Goal: Task Accomplishment & Management: Complete application form

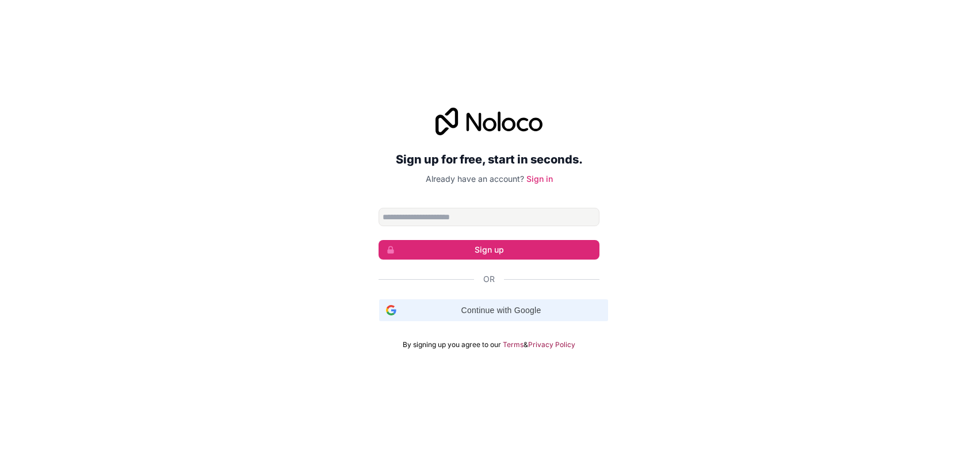
click at [407, 316] on span "Continue with Google" at bounding box center [501, 310] width 200 height 12
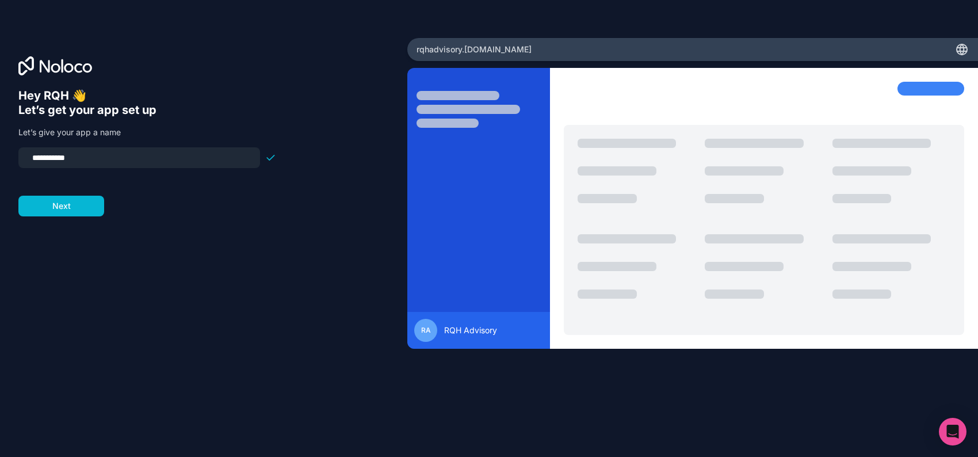
click at [56, 166] on input "**********" at bounding box center [139, 158] width 228 height 16
type input "*"
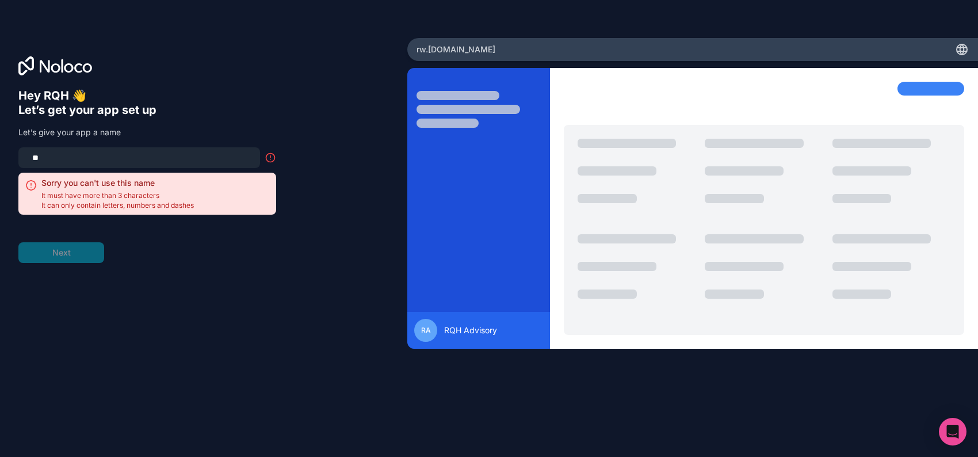
type input "*"
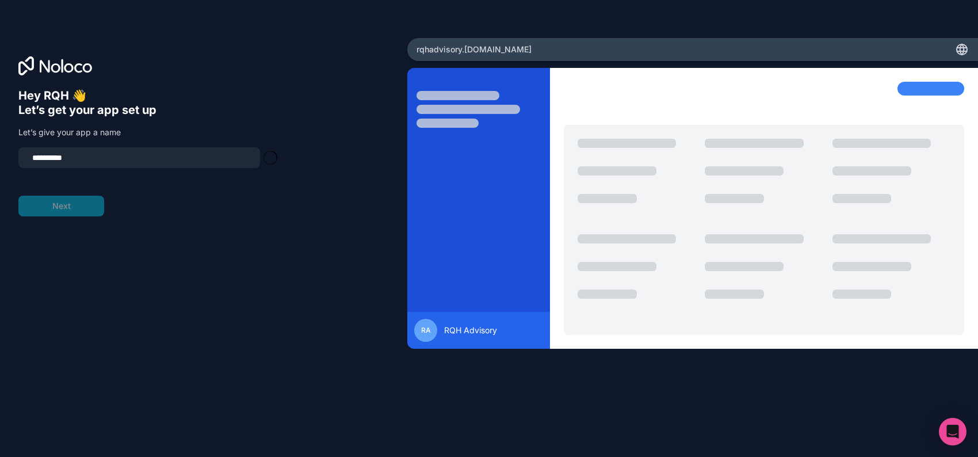
type input "**********"
click at [40, 216] on button "Next" at bounding box center [61, 206] width 86 height 21
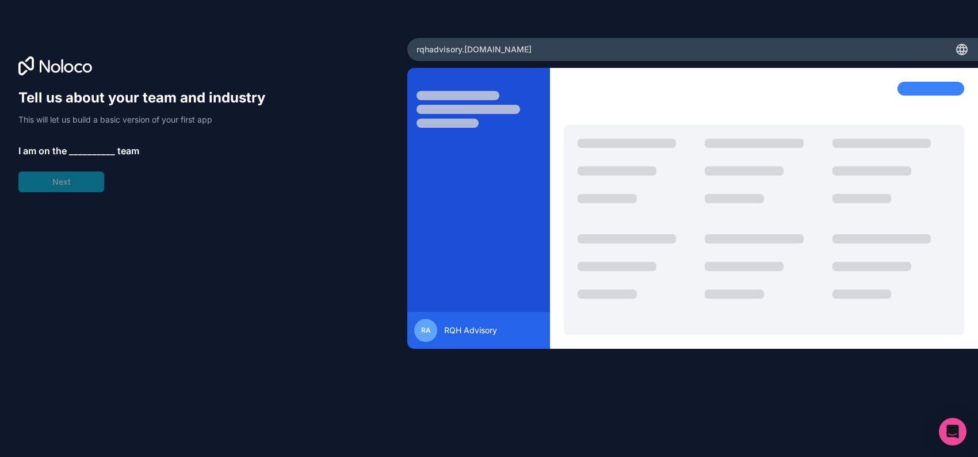
click at [99, 158] on span "__________" at bounding box center [92, 151] width 46 height 14
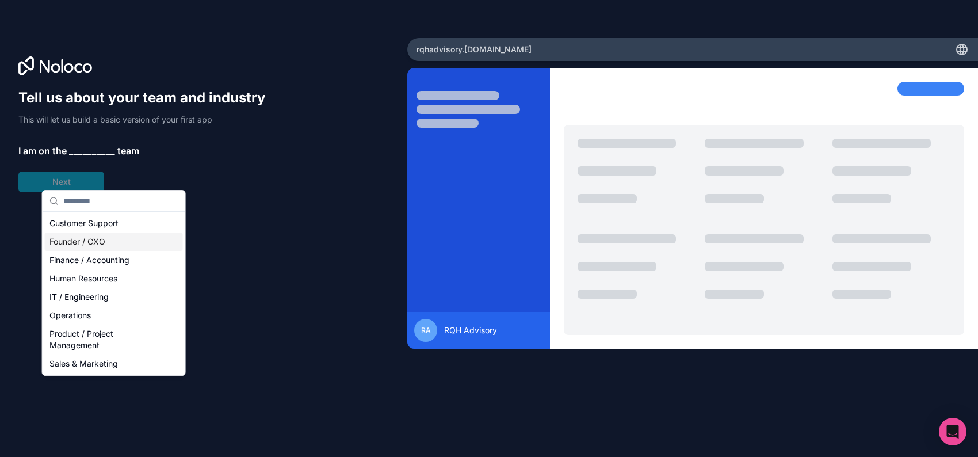
click at [93, 251] on div "Founder / CXO" at bounding box center [114, 241] width 138 height 18
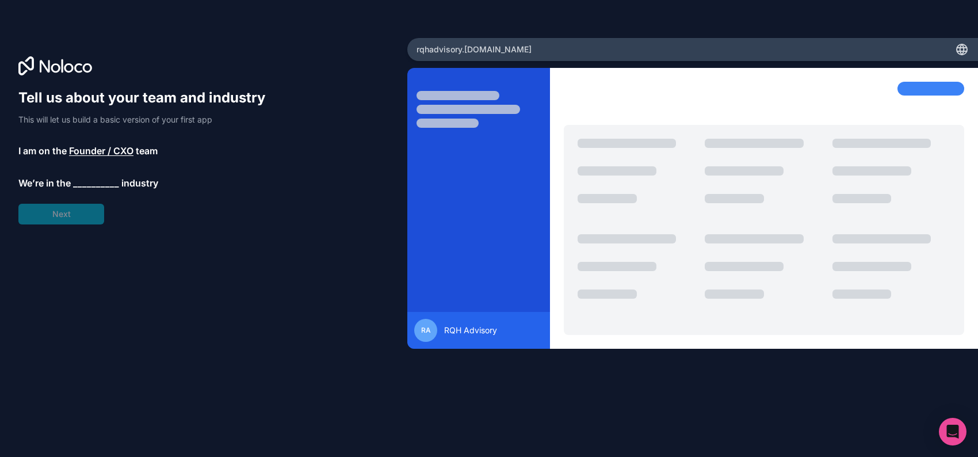
click at [106, 190] on span "__________" at bounding box center [96, 183] width 46 height 14
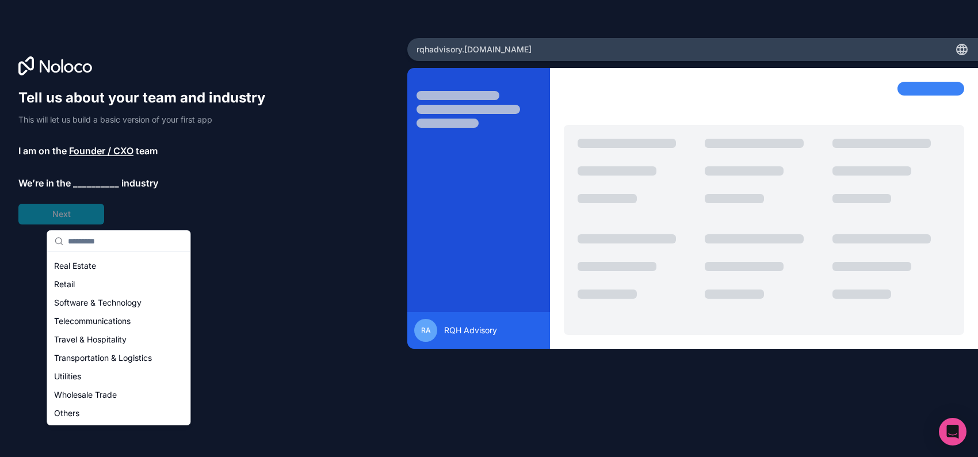
scroll to position [396, 0]
click at [94, 415] on div "Others" at bounding box center [118, 413] width 138 height 18
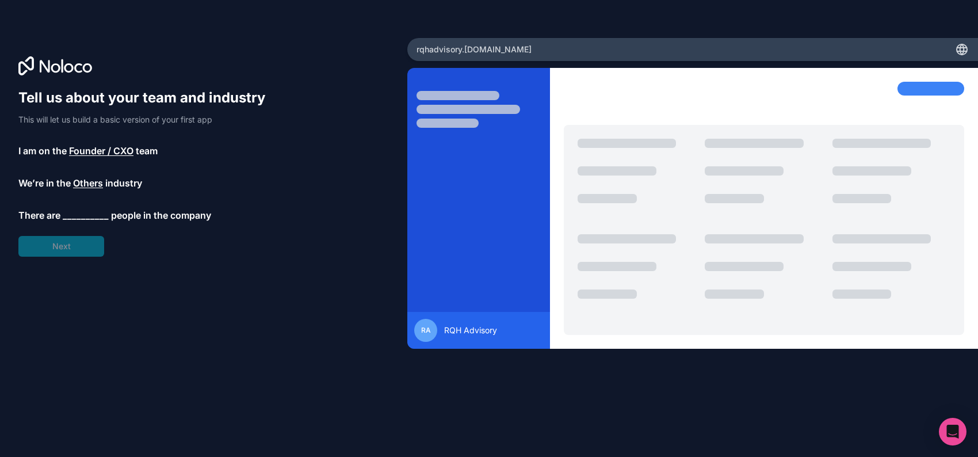
click at [100, 222] on span "__________" at bounding box center [86, 215] width 46 height 14
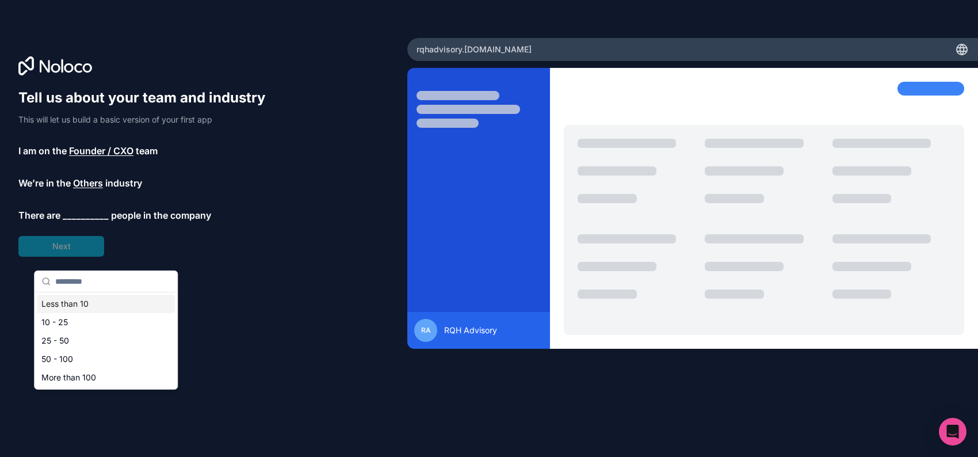
click at [88, 304] on div "Less than 10" at bounding box center [106, 304] width 138 height 18
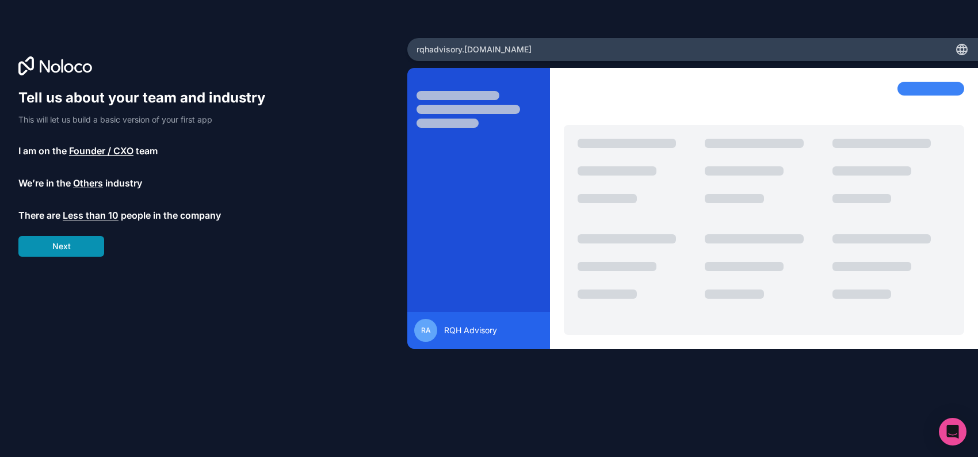
click at [81, 257] on button "Next" at bounding box center [61, 246] width 86 height 21
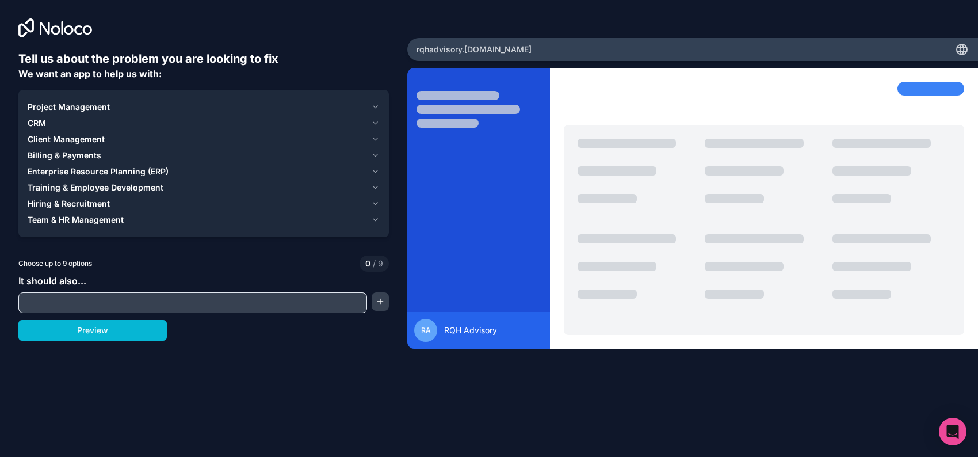
click at [266, 113] on div "Project Management" at bounding box center [197, 107] width 339 height 12
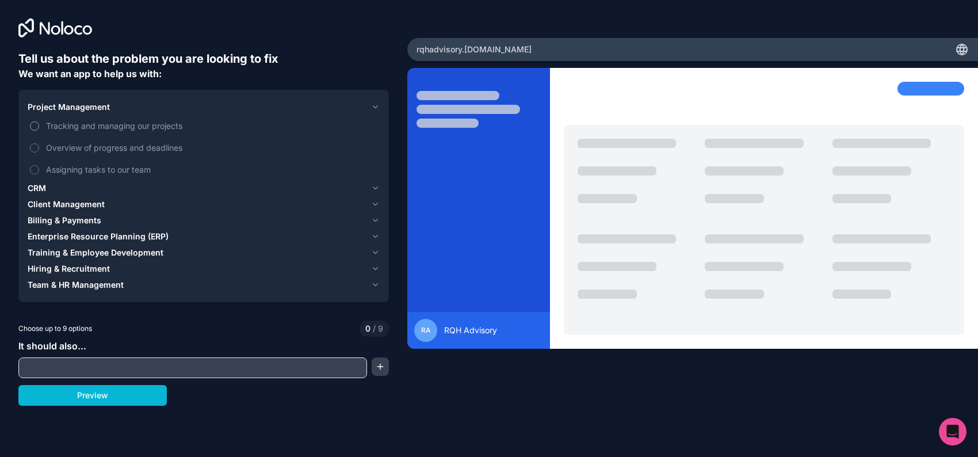
click at [178, 132] on span "Tracking and managing our projects" at bounding box center [211, 126] width 331 height 12
click at [39, 131] on button "Tracking and managing our projects" at bounding box center [34, 125] width 9 height 9
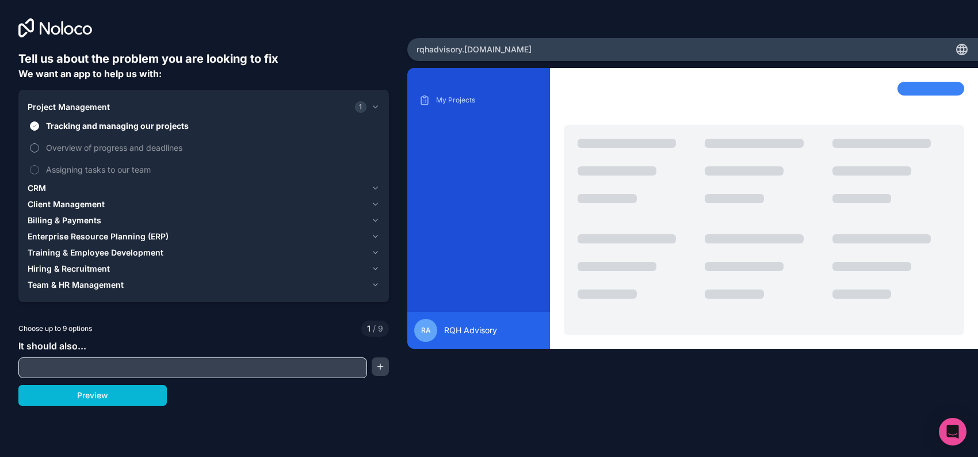
click at [162, 154] on span "Overview of progress and deadlines" at bounding box center [211, 148] width 331 height 12
click at [39, 152] on button "Overview of progress and deadlines" at bounding box center [34, 147] width 9 height 9
click at [131, 176] on span "Assigning tasks to our team" at bounding box center [211, 169] width 331 height 12
click at [39, 174] on button "Assigning tasks to our team" at bounding box center [34, 169] width 9 height 9
click at [93, 194] on div "CRM" at bounding box center [197, 188] width 339 height 12
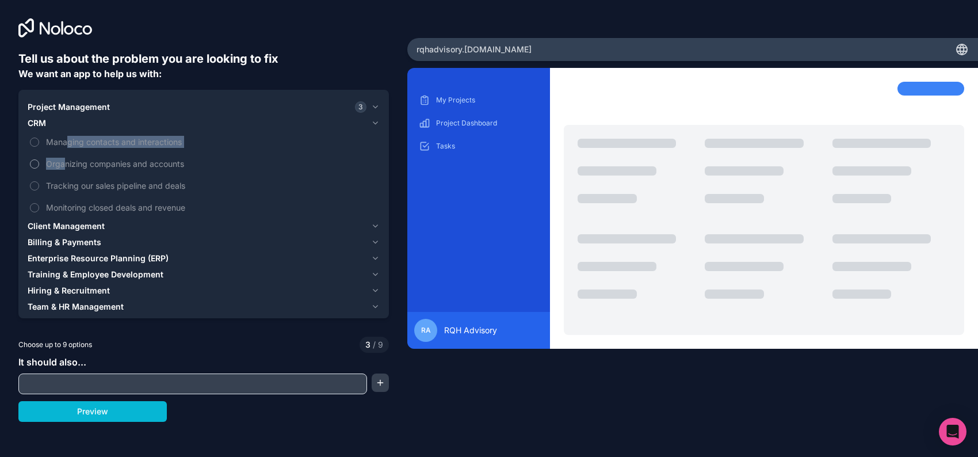
drag, startPoint x: 82, startPoint y: 177, endPoint x: 82, endPoint y: 199, distance: 21.9
type textarea "**********"
click at [82, 199] on div "Managing contacts and interactions Organizing companies and accounts Tracking o…" at bounding box center [204, 174] width 352 height 87
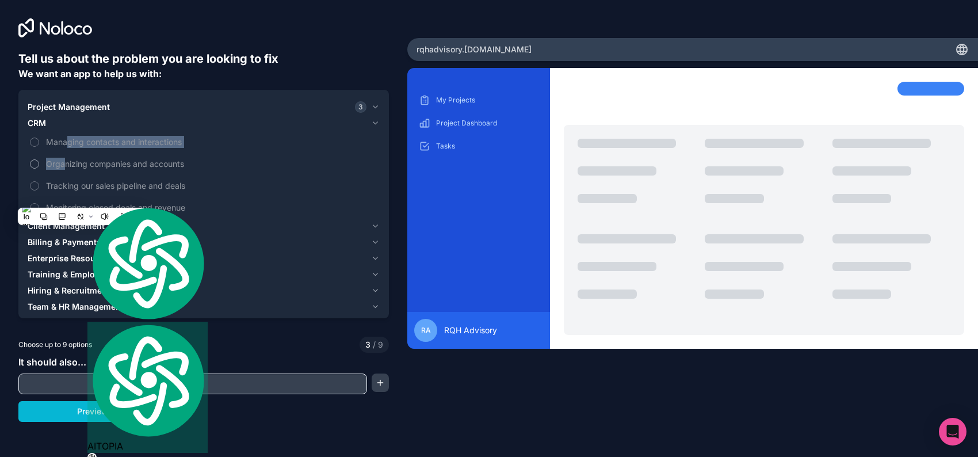
click at [82, 170] on span "Organizing companies and accounts" at bounding box center [211, 164] width 331 height 12
click at [39, 169] on button "Organizing companies and accounts" at bounding box center [34, 163] width 9 height 9
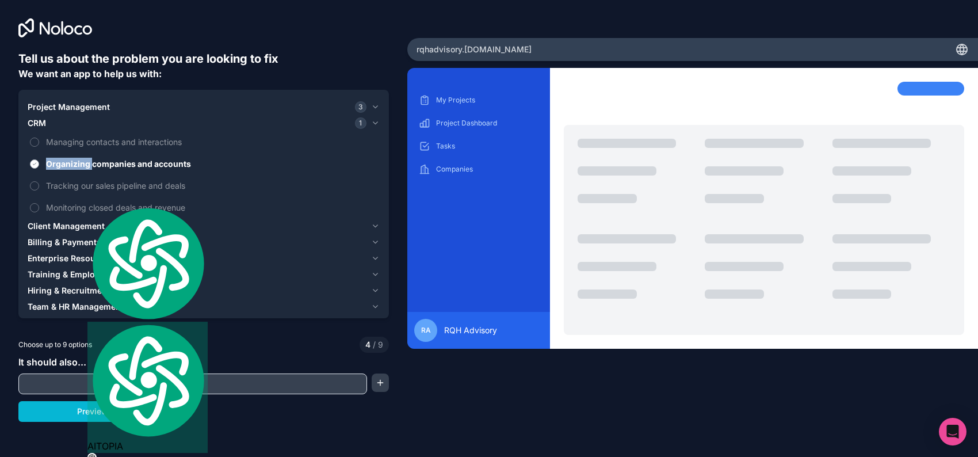
click at [82, 170] on span "Organizing companies and accounts" at bounding box center [211, 164] width 331 height 12
click at [39, 169] on button "Organizing companies and accounts" at bounding box center [34, 163] width 9 height 9
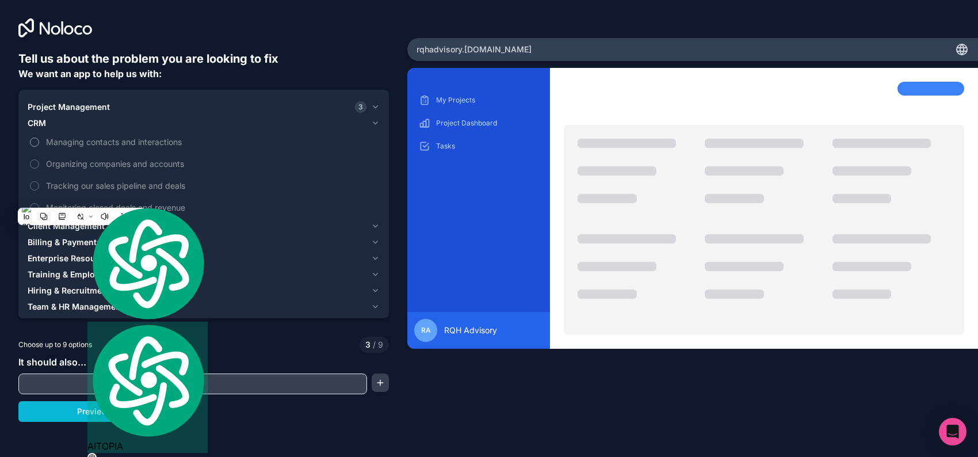
click at [56, 152] on label "Managing contacts and interactions" at bounding box center [204, 141] width 352 height 21
click at [39, 147] on button "Managing contacts and interactions" at bounding box center [34, 142] width 9 height 9
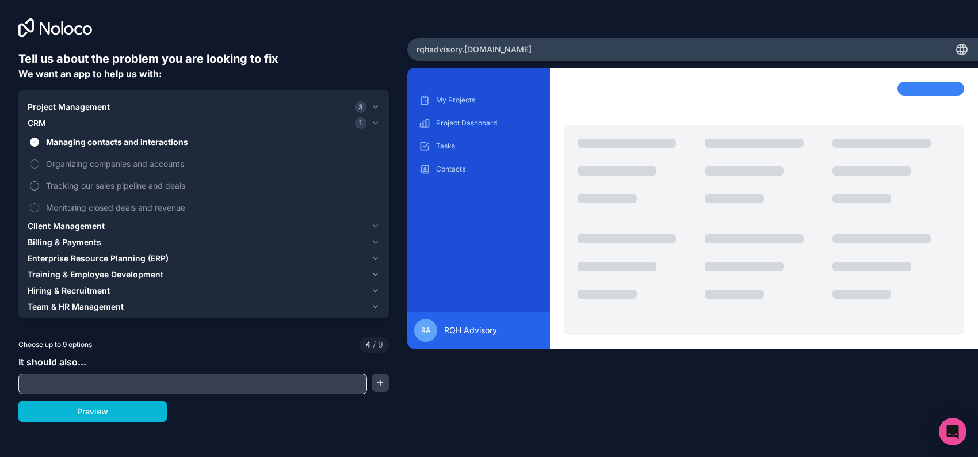
click at [53, 196] on label "Tracking our sales pipeline and deals" at bounding box center [204, 185] width 352 height 21
click at [39, 190] on button "Tracking our sales pipeline and deals" at bounding box center [34, 185] width 9 height 9
click at [48, 218] on label "Monitoring closed deals and revenue" at bounding box center [204, 207] width 352 height 21
click at [39, 212] on button "Monitoring closed deals and revenue" at bounding box center [34, 207] width 9 height 9
click at [48, 232] on span "Client Management" at bounding box center [66, 226] width 77 height 12
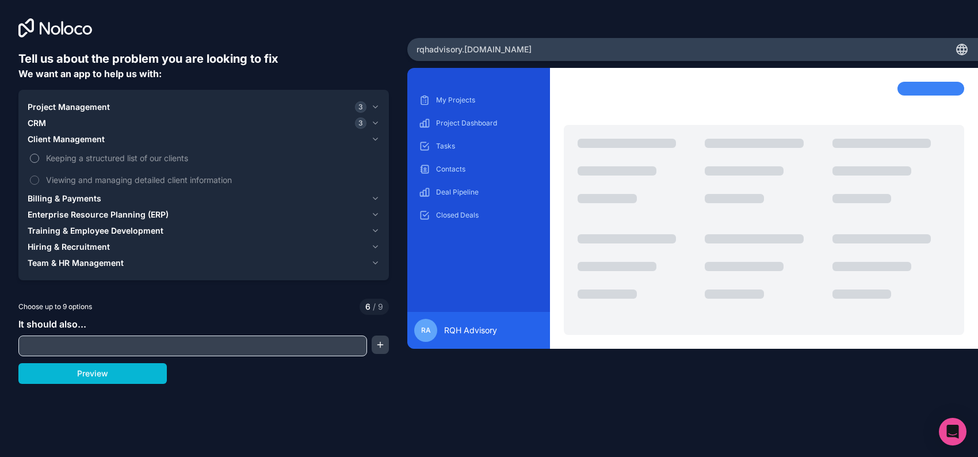
click at [62, 169] on label "Keeping a structured list of our clients" at bounding box center [204, 157] width 352 height 21
click at [39, 163] on button "Keeping a structured list of our clients" at bounding box center [34, 158] width 9 height 9
click at [64, 186] on span "Viewing and managing detailed client information" at bounding box center [211, 180] width 331 height 12
click at [39, 185] on button "Viewing and managing detailed client information" at bounding box center [34, 180] width 9 height 9
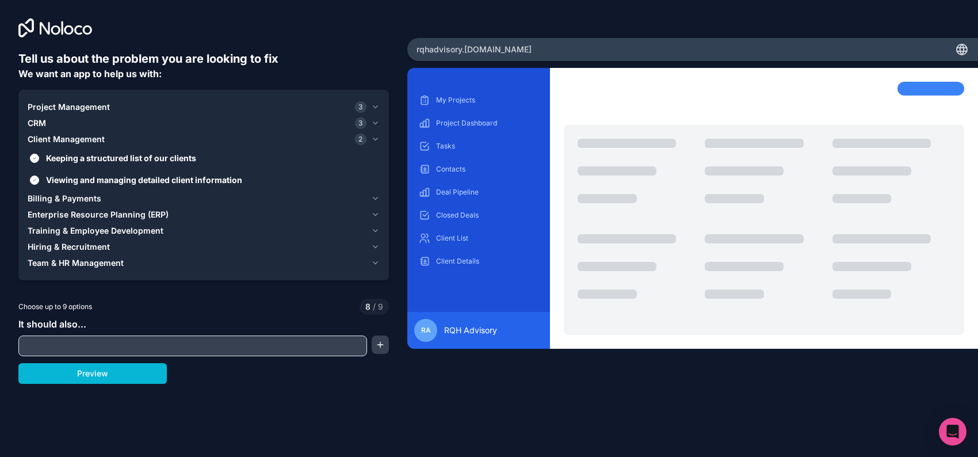
click at [58, 204] on span "Billing & Payments" at bounding box center [65, 199] width 74 height 12
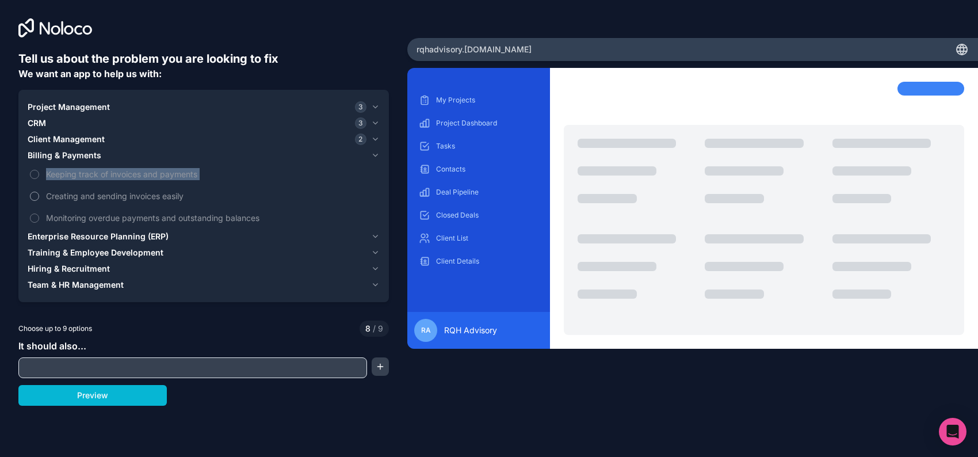
drag, startPoint x: 58, startPoint y: 220, endPoint x: 55, endPoint y: 245, distance: 24.3
click at [55, 228] on div "Keeping track of invoices and payments Creating and sending invoices easily Mon…" at bounding box center [204, 195] width 352 height 65
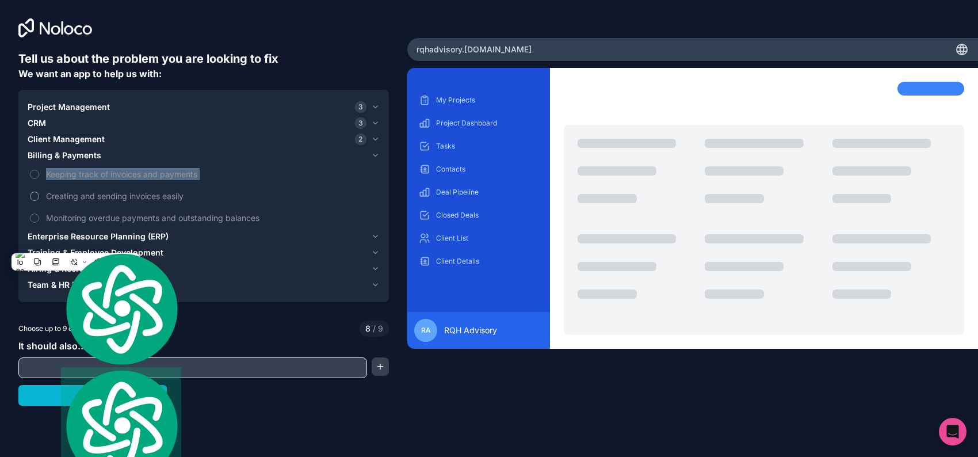
click at [55, 207] on label "Creating and sending invoices easily" at bounding box center [204, 195] width 352 height 21
click at [39, 201] on button "Creating and sending invoices easily" at bounding box center [34, 196] width 9 height 9
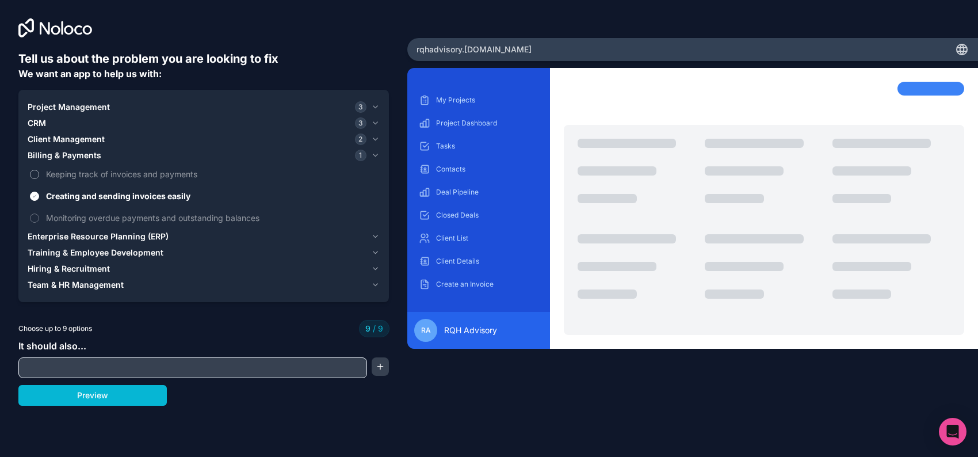
click at [53, 185] on label "Keeping track of invoices and payments" at bounding box center [204, 173] width 352 height 21
click at [53, 228] on label "Monitoring overdue payments and outstanding balances" at bounding box center [204, 217] width 352 height 21
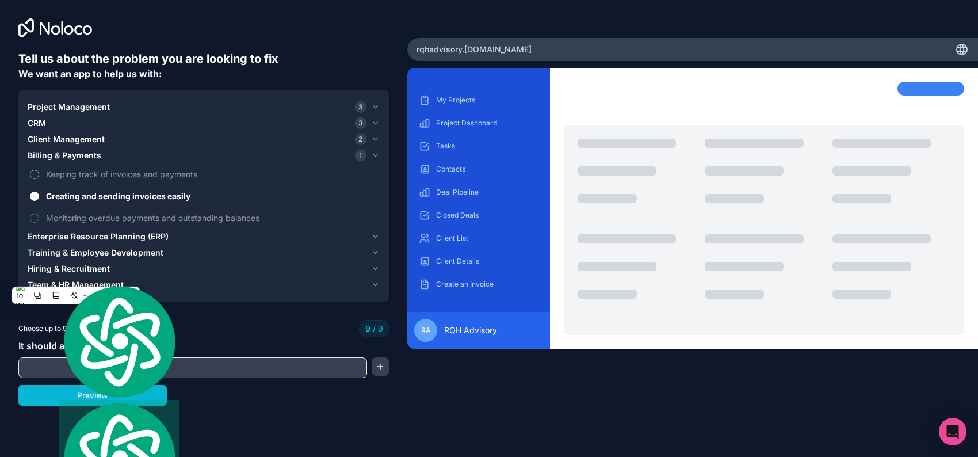
click at [46, 185] on label "Keeping track of invoices and payments" at bounding box center [204, 173] width 352 height 21
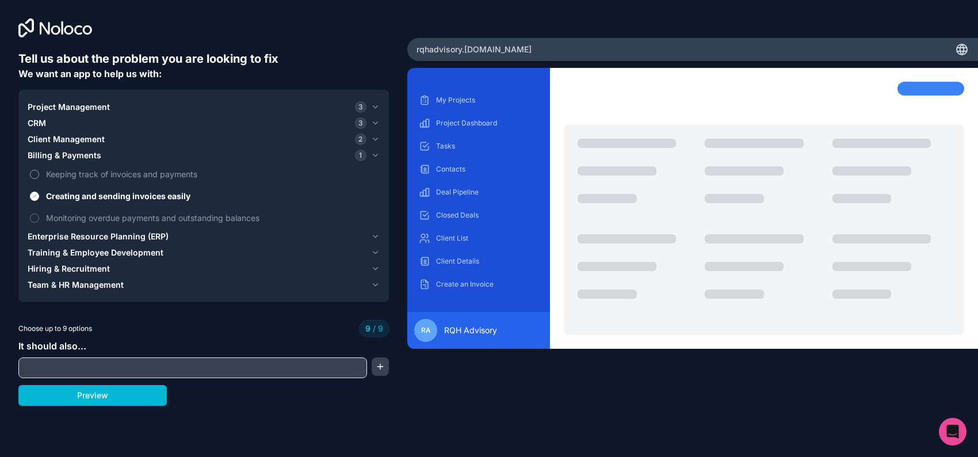
click at [46, 185] on label "Keeping track of invoices and payments" at bounding box center [204, 173] width 352 height 21
click at [41, 185] on label "Keeping track of invoices and payments" at bounding box center [204, 173] width 352 height 21
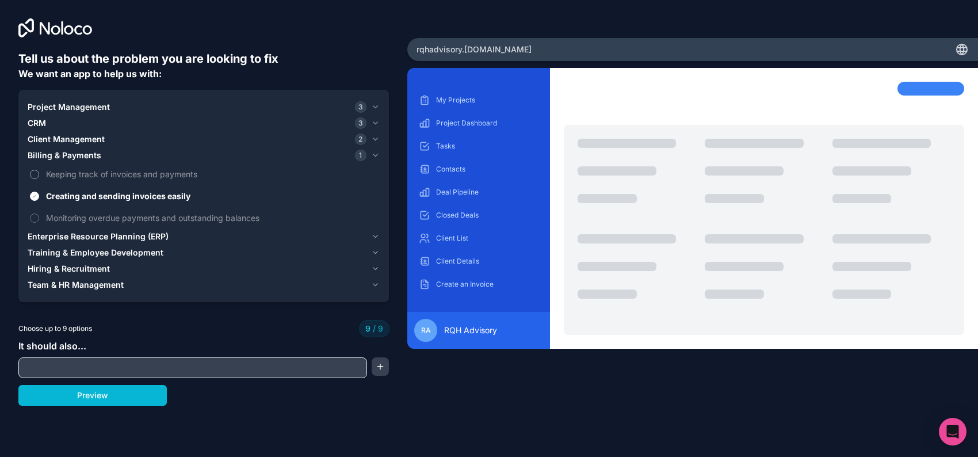
click at [62, 180] on span "Keeping track of invoices and payments" at bounding box center [211, 174] width 331 height 12
click at [64, 185] on label "Keeping track of invoices and payments" at bounding box center [204, 173] width 352 height 21
click at [64, 180] on span "Keeping track of invoices and payments" at bounding box center [211, 174] width 331 height 12
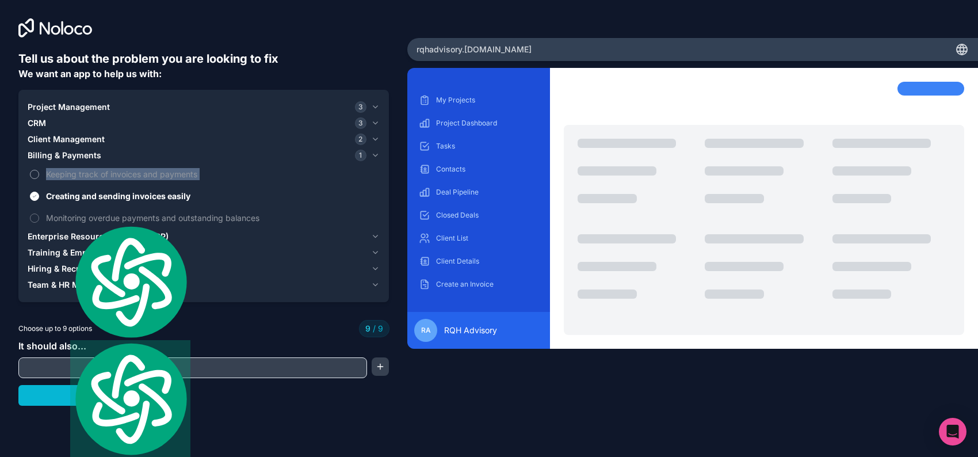
click at [64, 180] on span "Keeping track of invoices and payments" at bounding box center [211, 174] width 331 height 12
click at [163, 258] on span "Training & Employee Development" at bounding box center [96, 253] width 136 height 12
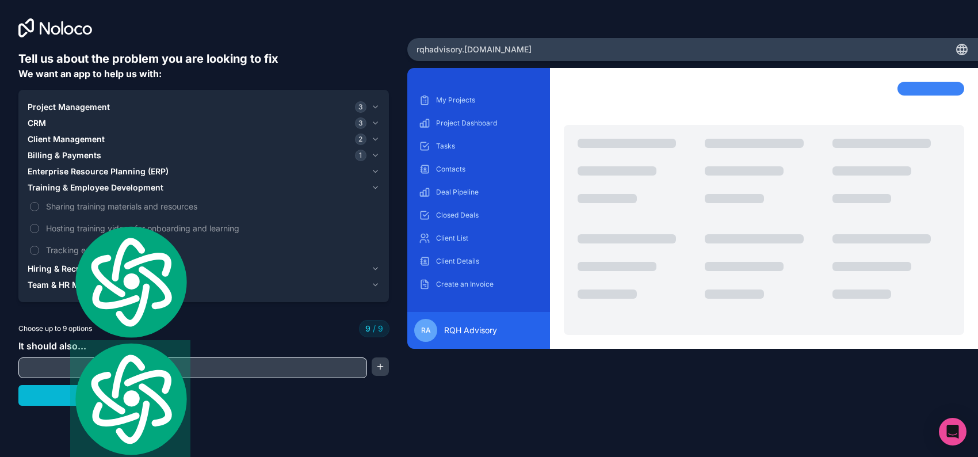
click at [58, 177] on span "Enterprise Resource Planning (ERP)" at bounding box center [98, 172] width 141 height 12
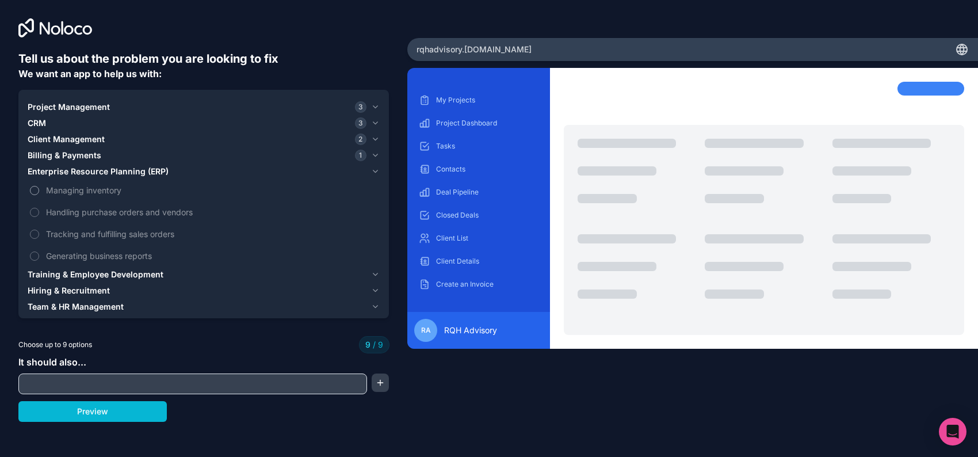
click at [58, 196] on span "Managing inventory" at bounding box center [211, 190] width 331 height 12
click at [62, 218] on span "Handling purchase orders and vendors" at bounding box center [211, 212] width 331 height 12
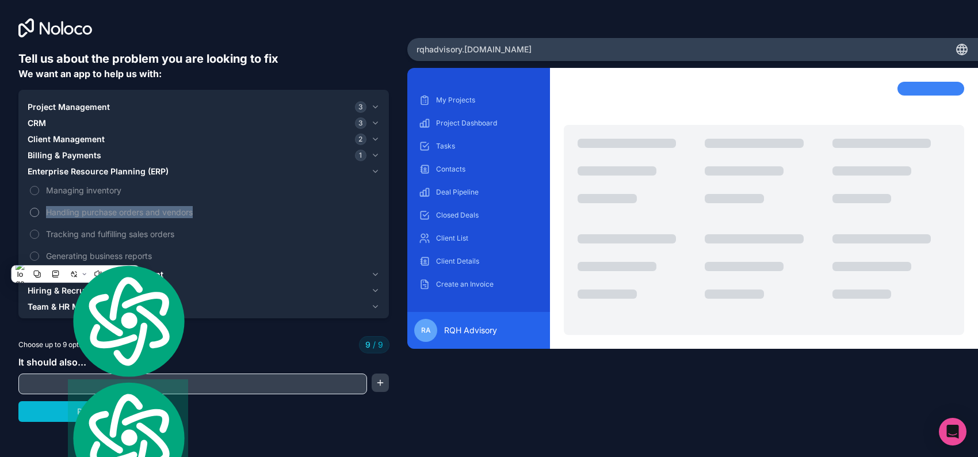
click at [62, 218] on span "Handling purchase orders and vendors" at bounding box center [211, 212] width 331 height 12
drag, startPoint x: 62, startPoint y: 257, endPoint x: 34, endPoint y: 254, distance: 28.3
click at [34, 254] on div "Managing inventory Handling purchase orders and vendors Tracking and fulfilling…" at bounding box center [204, 223] width 352 height 87
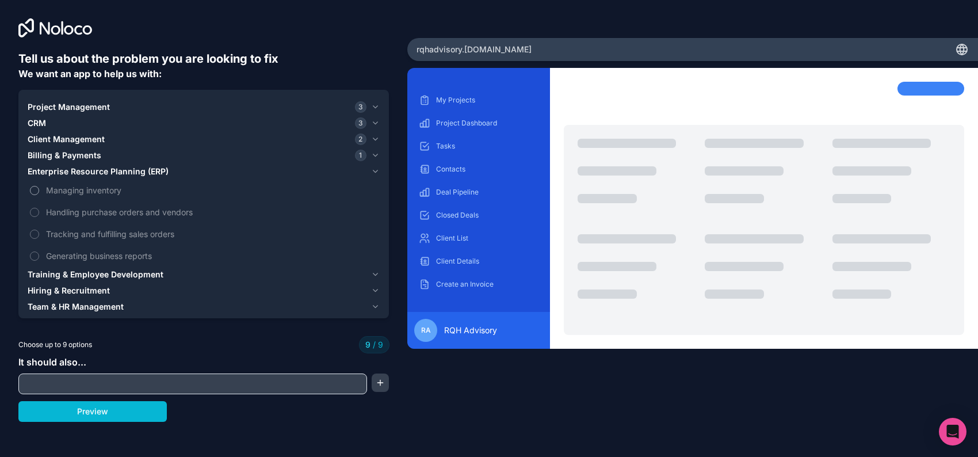
click at [58, 196] on span "Managing inventory" at bounding box center [211, 190] width 331 height 12
click at [61, 201] on label "Managing inventory" at bounding box center [204, 190] width 352 height 21
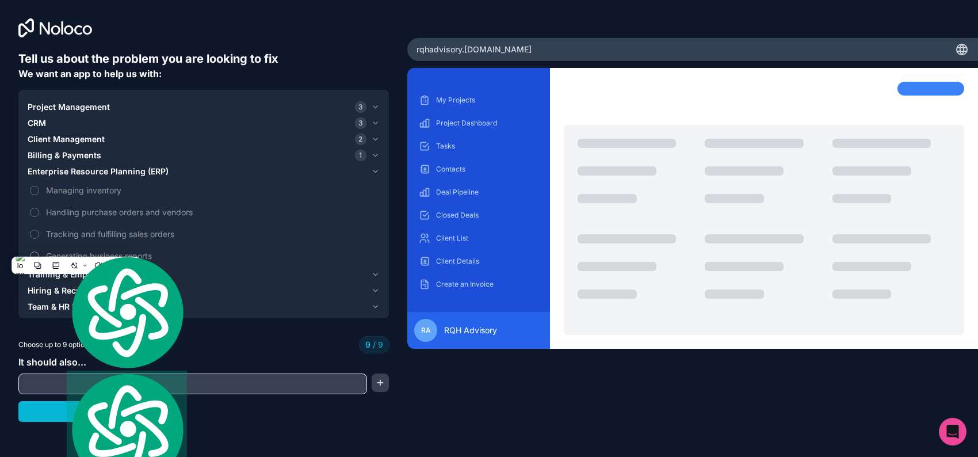
click at [60, 262] on span "Generating business reports" at bounding box center [211, 256] width 331 height 12
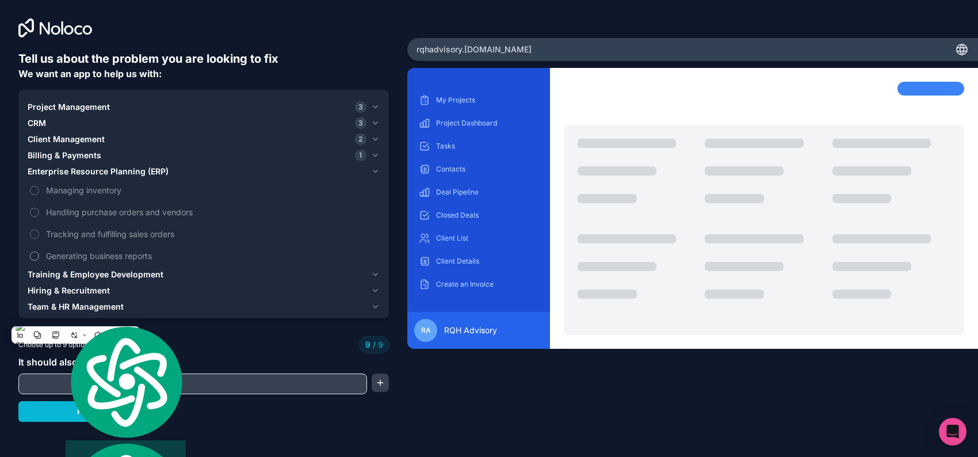
click at [45, 266] on label "Generating business reports" at bounding box center [204, 255] width 352 height 21
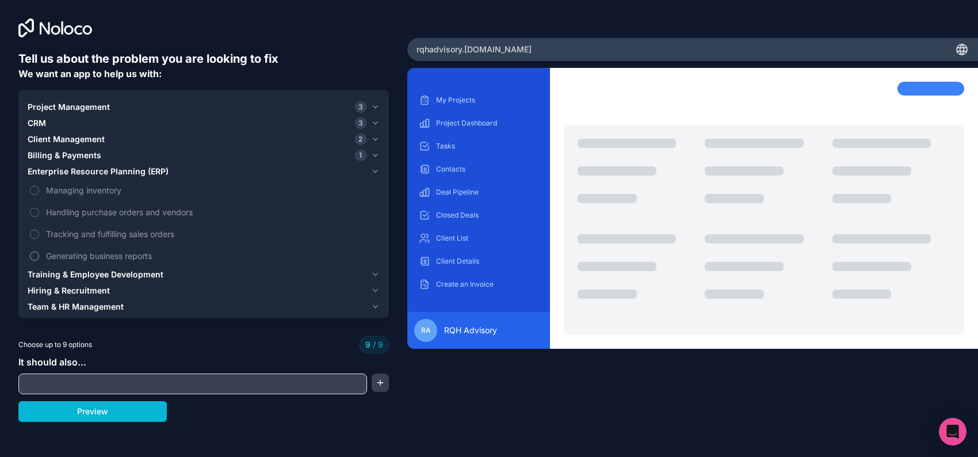
scroll to position [13, 0]
click at [92, 350] on span "Choose up to 9 options" at bounding box center [55, 345] width 74 height 10
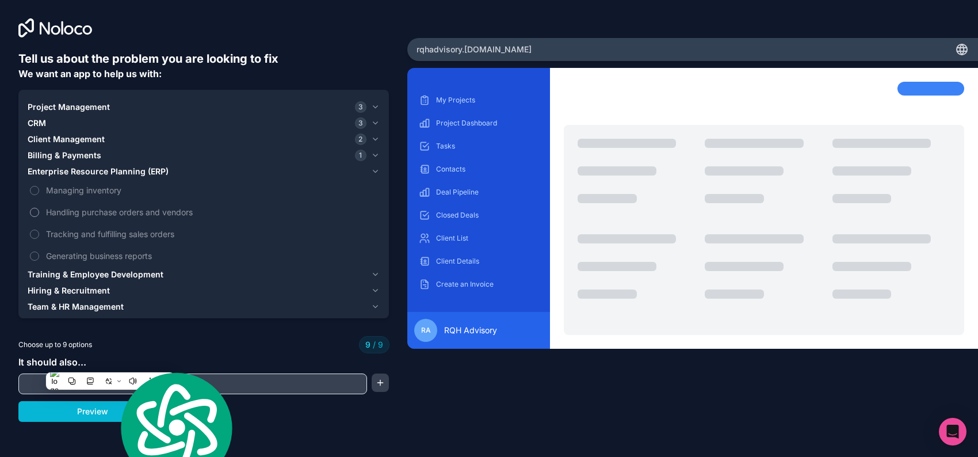
click at [169, 223] on label "Handling purchase orders and vendors" at bounding box center [204, 211] width 352 height 21
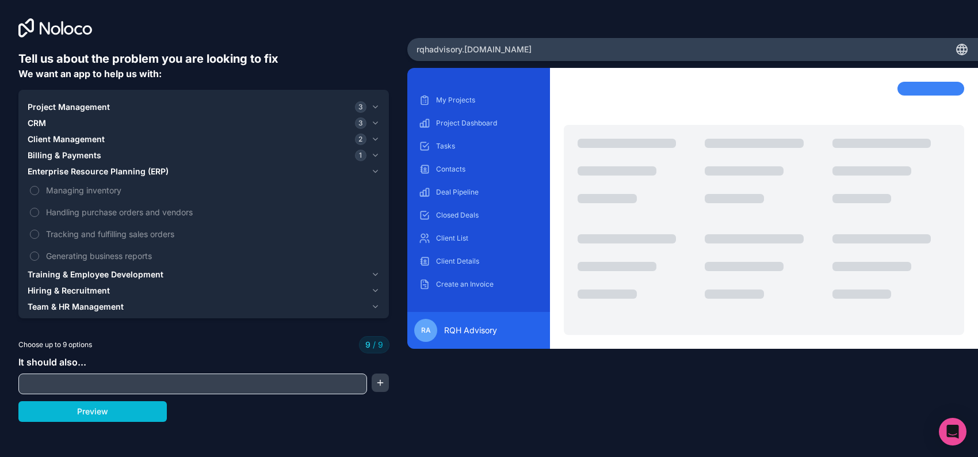
click at [265, 113] on div "Project Management 3" at bounding box center [197, 107] width 339 height 12
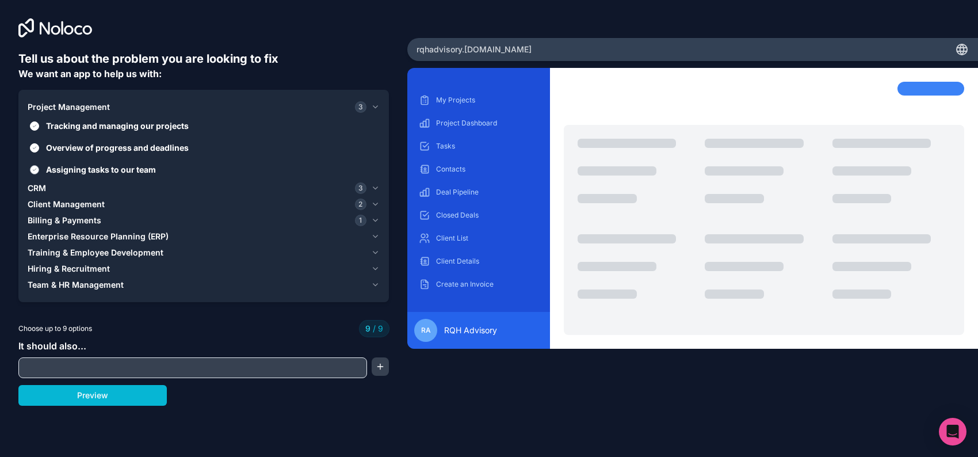
click at [208, 176] on span "Assigning tasks to our team" at bounding box center [211, 169] width 331 height 12
click at [39, 174] on button "Assigning tasks to our team" at bounding box center [34, 169] width 9 height 9
click at [83, 226] on span "Billing & Payments" at bounding box center [65, 221] width 74 height 12
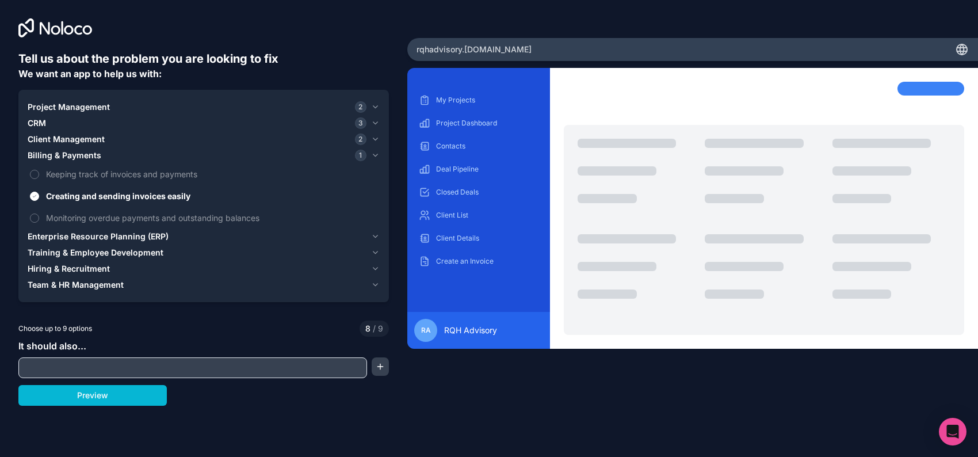
click at [89, 242] on span "Enterprise Resource Planning (ERP)" at bounding box center [98, 237] width 141 height 12
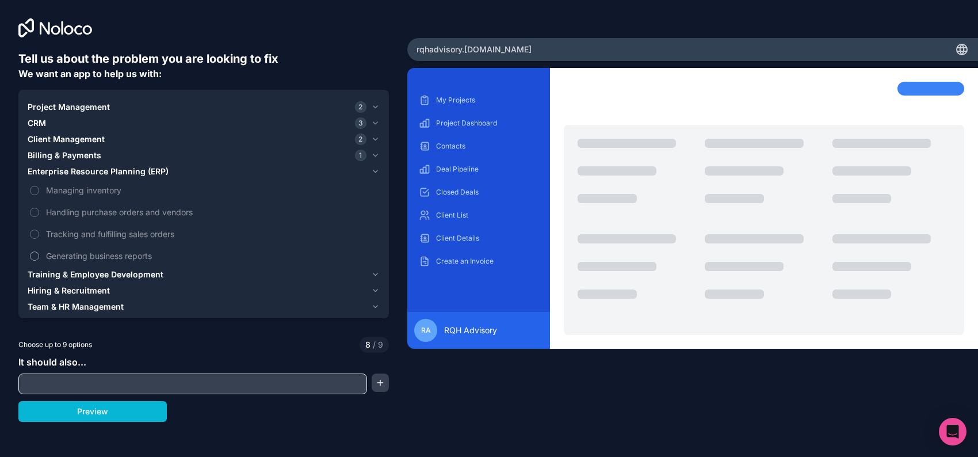
click at [65, 262] on span "Generating business reports" at bounding box center [211, 256] width 331 height 12
click at [39, 261] on button "Generating business reports" at bounding box center [34, 255] width 9 height 9
type button "on"
click at [150, 283] on button "Training & Employee Development" at bounding box center [204, 274] width 352 height 16
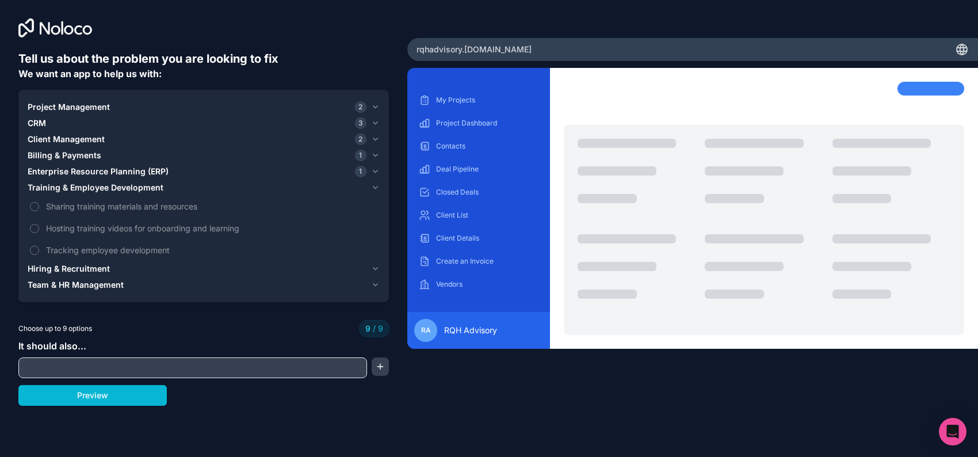
click at [58, 129] on div "CRM 3" at bounding box center [197, 123] width 339 height 12
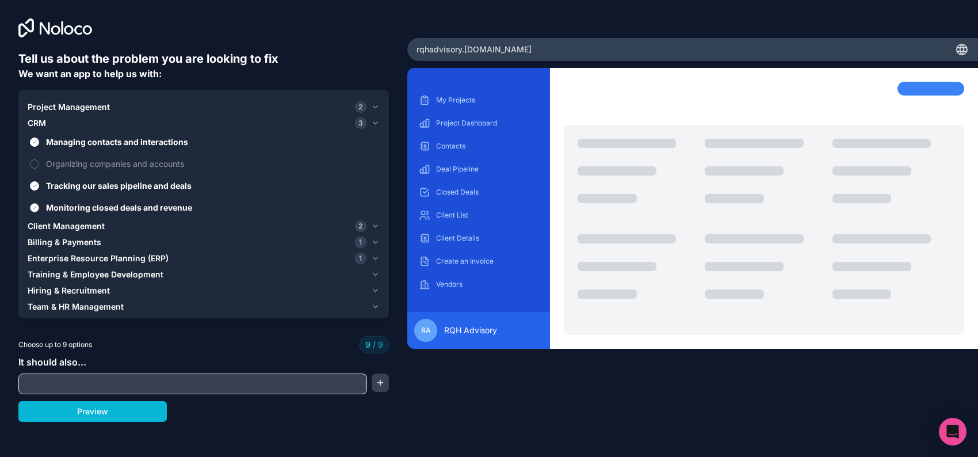
click at [97, 213] on span "Monitoring closed deals and revenue" at bounding box center [211, 207] width 331 height 12
click at [39, 212] on button "Monitoring closed deals and revenue" at bounding box center [34, 207] width 9 height 9
click at [163, 280] on span "Training & Employee Development" at bounding box center [96, 275] width 136 height 12
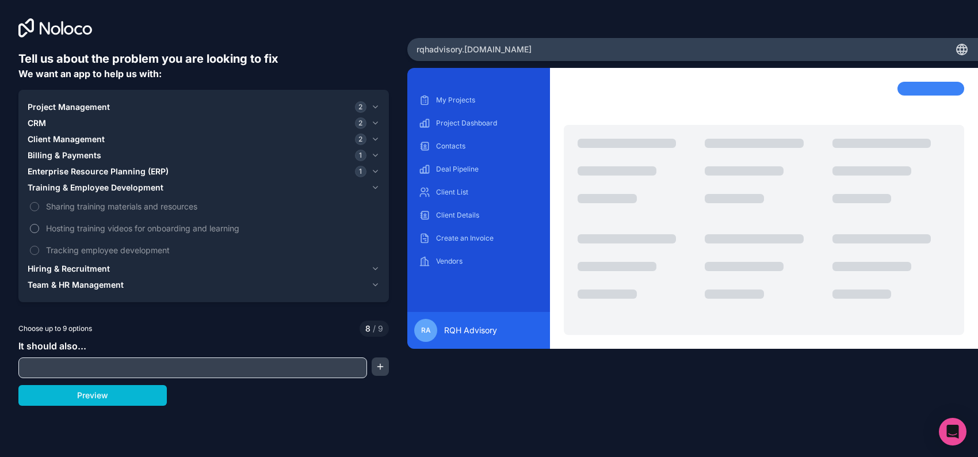
click at [137, 234] on span "Hosting training videos for onboarding and learning" at bounding box center [211, 228] width 331 height 12
click at [39, 233] on button "Hosting training videos for onboarding and learning" at bounding box center [34, 228] width 9 height 9
click at [295, 274] on div "Hiring & Recruitment" at bounding box center [197, 269] width 339 height 12
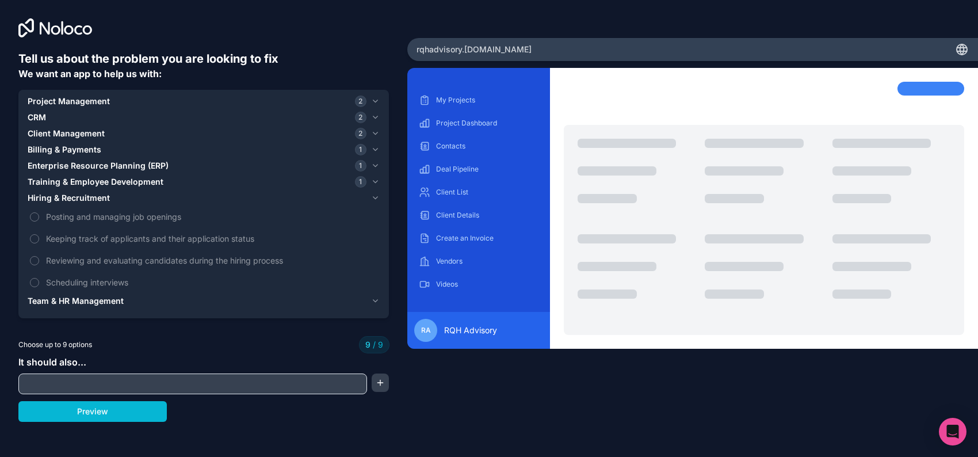
scroll to position [0, 0]
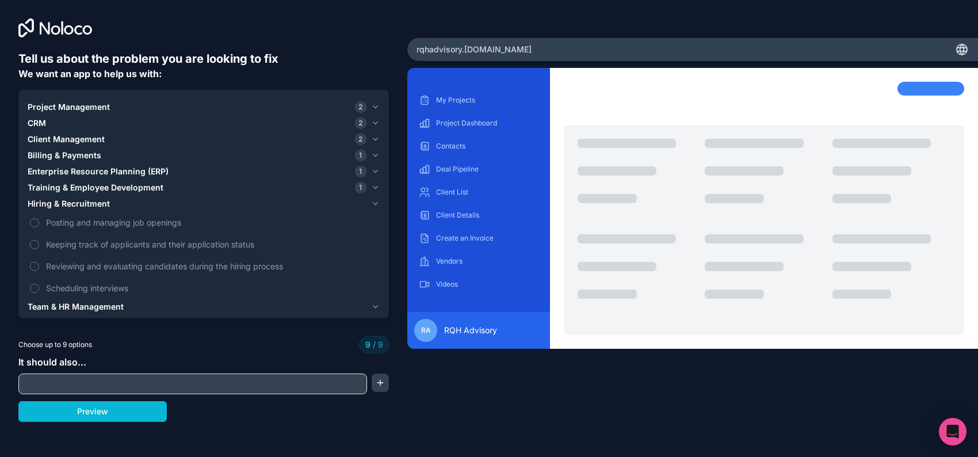
click at [520, 394] on div "My Projects Project Dashboard Contacts Deal Pipeline Client List Client Details…" at bounding box center [692, 243] width 571 height 351
click at [112, 422] on button "Preview" at bounding box center [92, 411] width 148 height 21
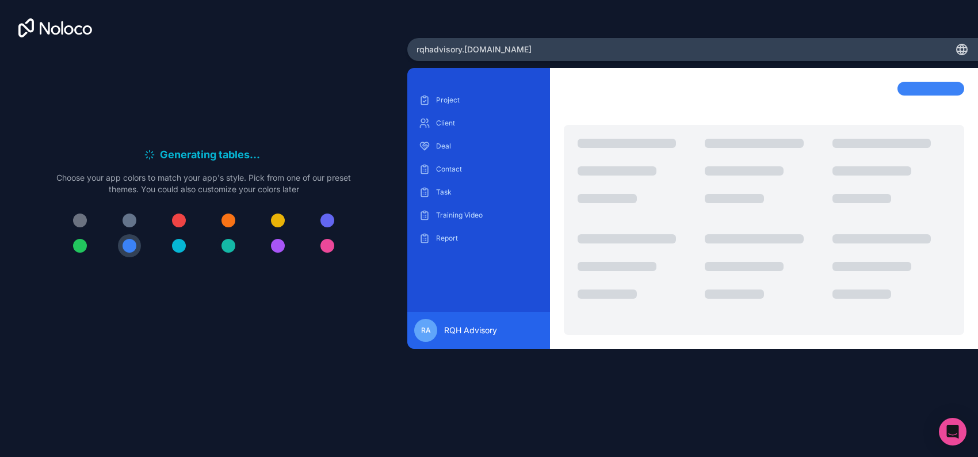
click at [230, 253] on div at bounding box center [229, 246] width 14 height 14
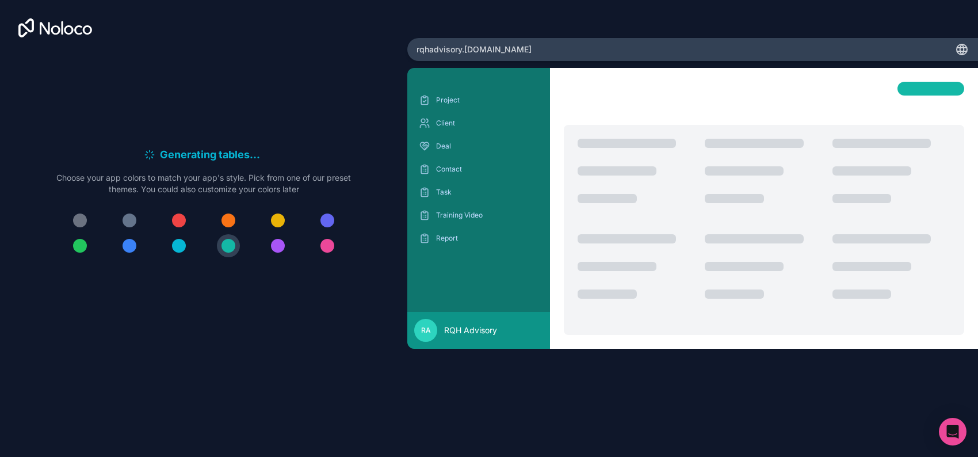
click at [449, 360] on div "Project Client Deal Contact Task Training Video Report RA RQH Advisory" at bounding box center [692, 243] width 571 height 351
click at [452, 106] on div "Project" at bounding box center [479, 100] width 124 height 18
click at [459, 105] on p "Project" at bounding box center [487, 100] width 102 height 9
click at [456, 128] on p "Client" at bounding box center [487, 123] width 102 height 9
click at [448, 128] on p "Client" at bounding box center [487, 123] width 102 height 9
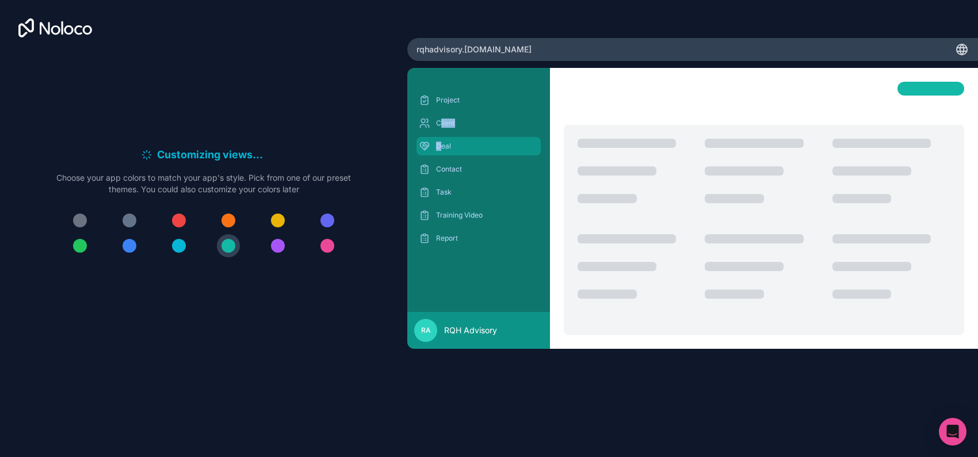
drag, startPoint x: 448, startPoint y: 142, endPoint x: 448, endPoint y: 180, distance: 38.0
click at [448, 180] on div "Project Client Deal Contact Task Training Video Report" at bounding box center [479, 169] width 124 height 157
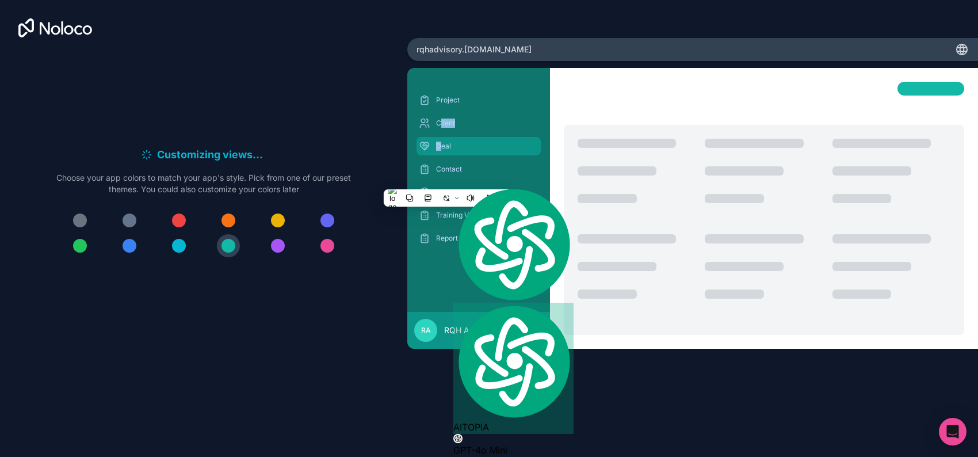
click at [448, 155] on div "Deal" at bounding box center [479, 146] width 124 height 18
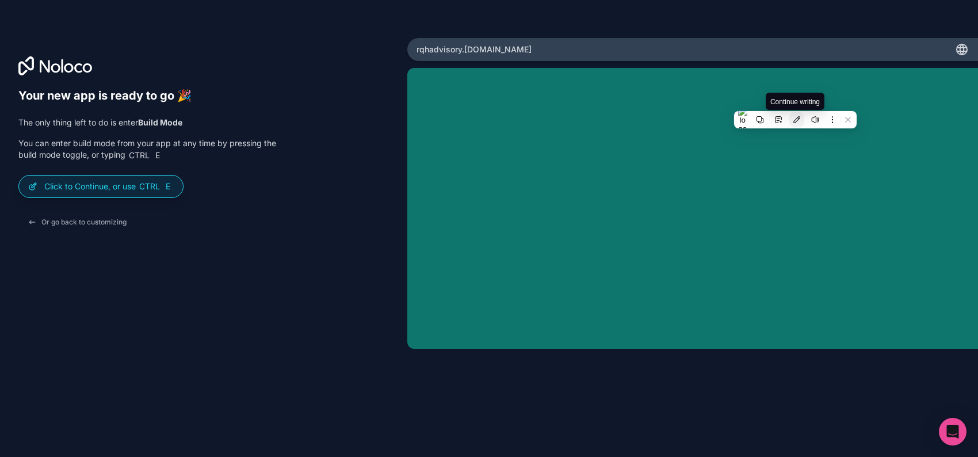
click at [792, 124] on button at bounding box center [796, 119] width 15 height 15
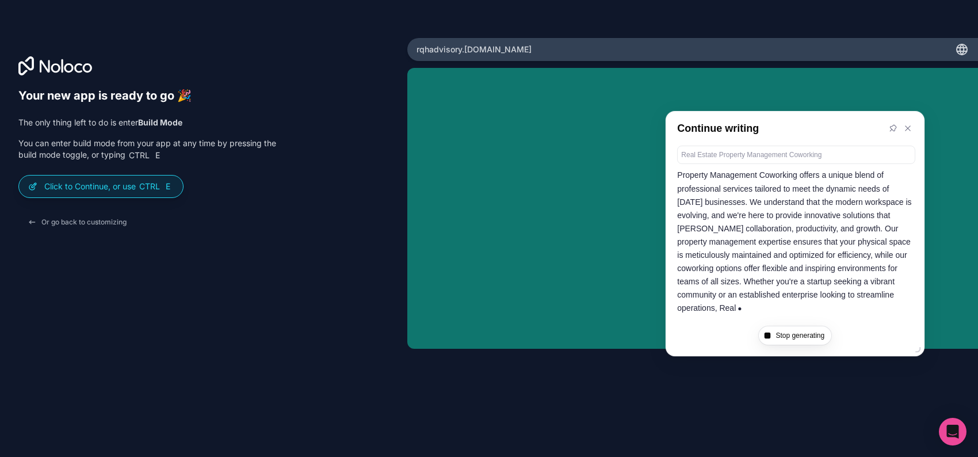
scroll to position [67, 0]
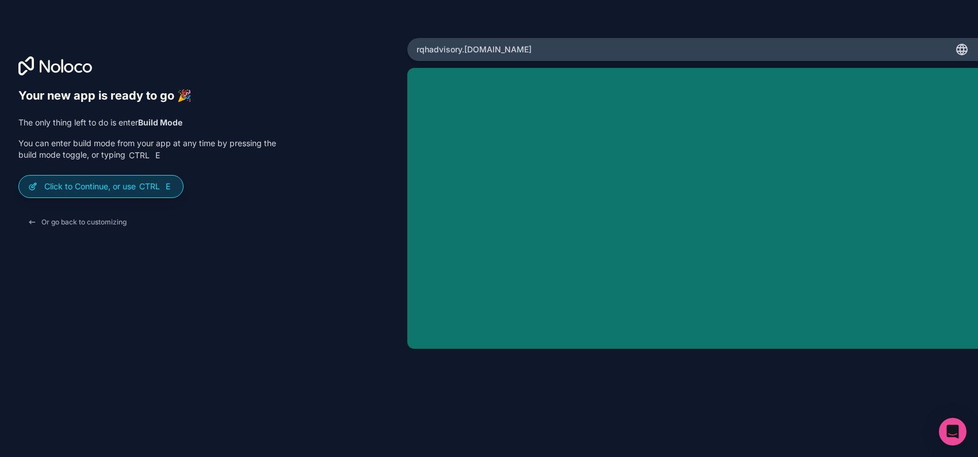
click at [161, 192] on span "Ctrl" at bounding box center [149, 186] width 23 height 10
